Goal: Task Accomplishment & Management: Complete application form

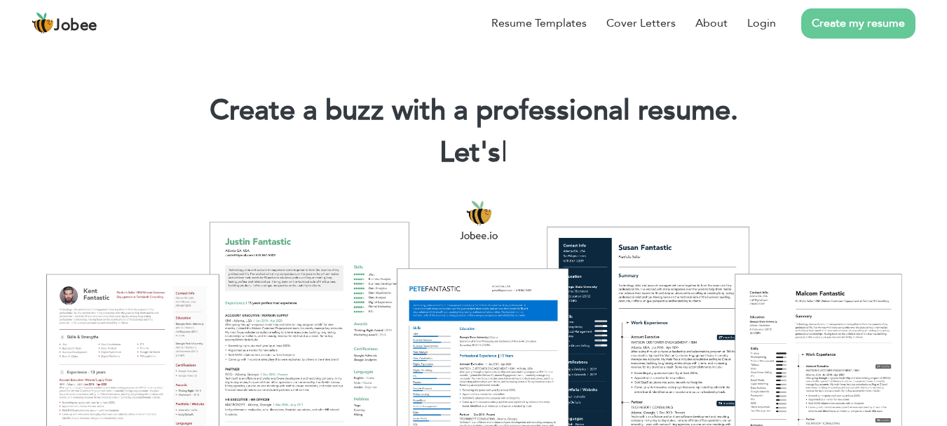
click at [875, 22] on link "Create my resume" at bounding box center [858, 23] width 114 height 30
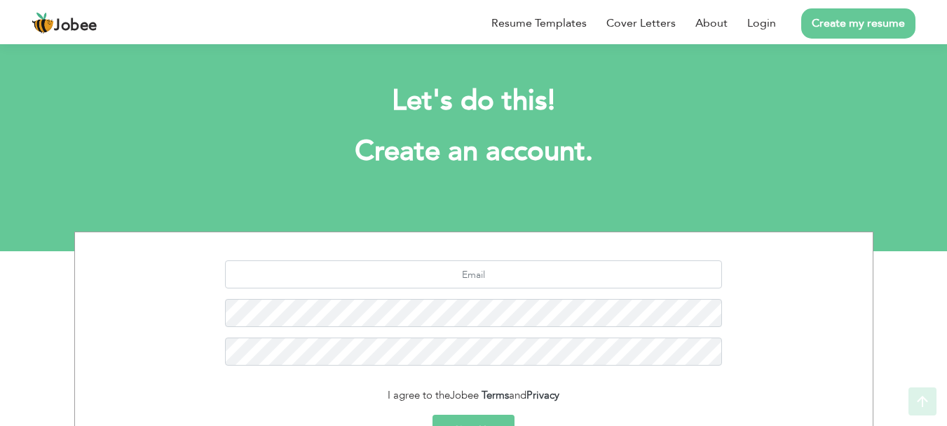
scroll to position [156, 0]
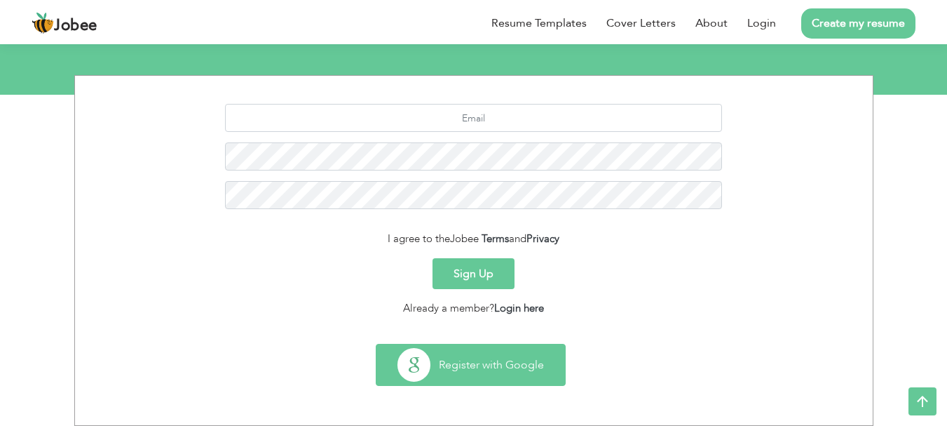
click at [486, 381] on button "Register with Google" at bounding box center [471, 364] width 189 height 41
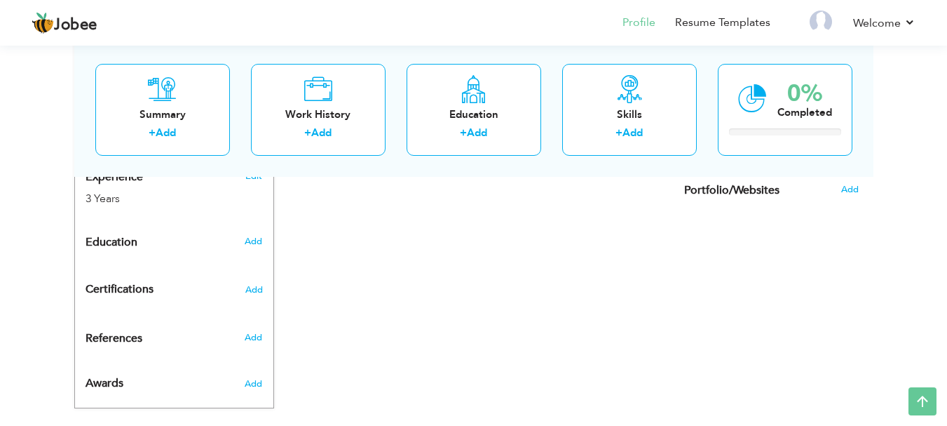
scroll to position [565, 0]
